Goal: Check status: Check status

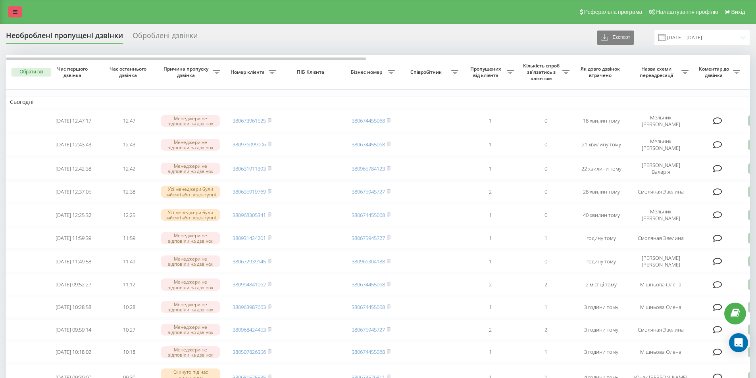
click at [19, 12] on link at bounding box center [15, 11] width 14 height 11
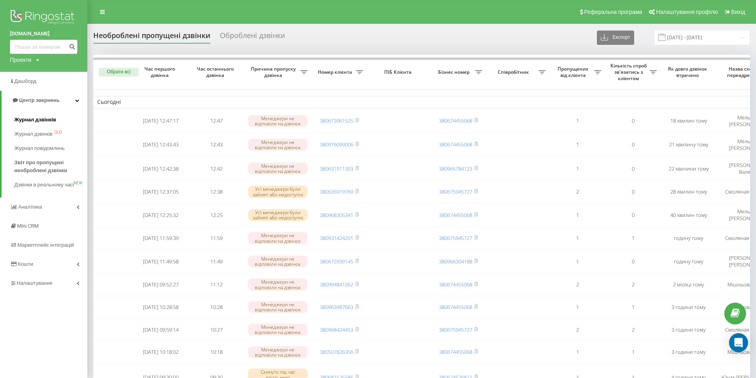
click at [29, 121] on span "Журнал дзвінків" at bounding box center [35, 120] width 42 height 8
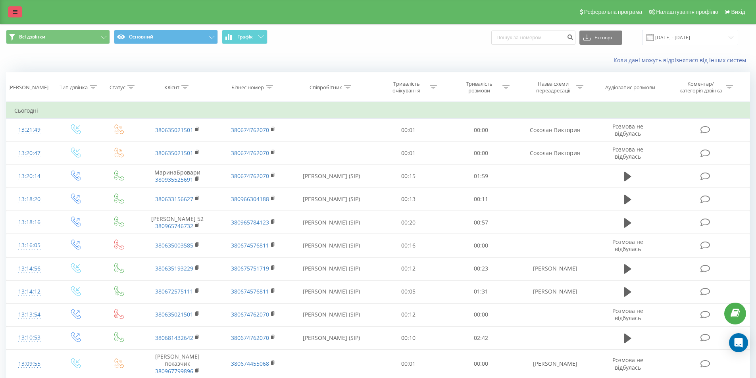
click at [21, 8] on link at bounding box center [15, 11] width 14 height 11
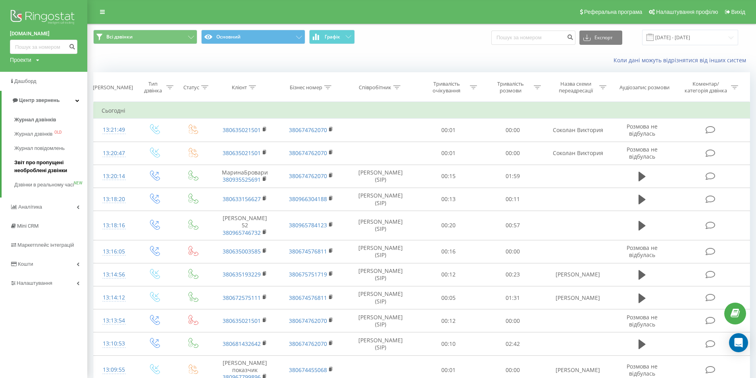
click at [29, 167] on span "Звіт про пропущені необроблені дзвінки" at bounding box center [48, 167] width 69 height 16
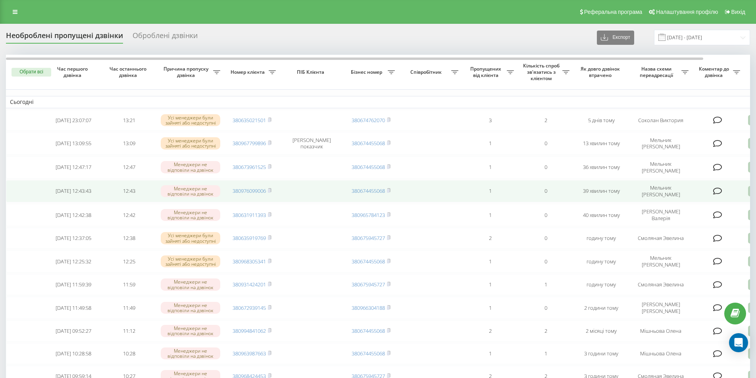
click at [262, 196] on td "380976099006" at bounding box center [252, 191] width 56 height 22
